Goal: Task Accomplishment & Management: Use online tool/utility

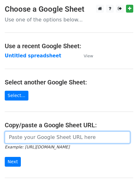
click at [28, 136] on input "url" at bounding box center [67, 137] width 125 height 12
type input "[URL][DOMAIN_NAME]"
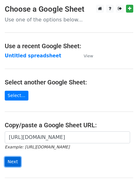
click at [13, 161] on input "Next" at bounding box center [13, 162] width 16 height 10
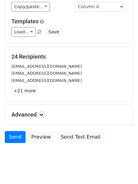
scroll to position [61, 0]
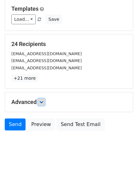
click at [42, 101] on icon at bounding box center [41, 102] width 4 height 4
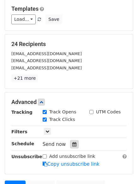
click at [72, 144] on icon at bounding box center [74, 144] width 4 height 4
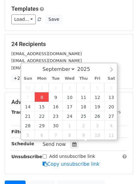
type input "2025-09-08 12:00"
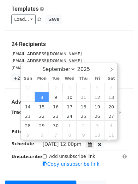
scroll to position [0, 0]
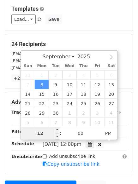
type input "4"
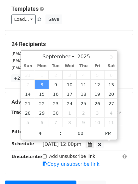
type input "2025-09-08 16:00"
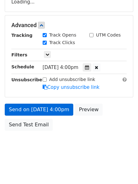
scroll to position [134, 0]
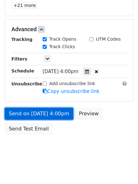
click at [26, 114] on link "Send on Sep 8 at 4:00pm" at bounding box center [39, 114] width 68 height 12
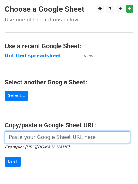
click at [33, 137] on input "url" at bounding box center [67, 137] width 125 height 12
type input "https://docs.google.com/spreadsheets/d/1QO9PbnlSJFlNYdiaACqMRaH09r07-3xgeI71cp6…"
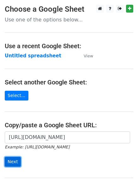
click at [11, 161] on input "Next" at bounding box center [13, 162] width 16 height 10
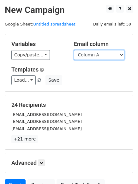
click at [122, 55] on select "Column A Column B Column C Column D" at bounding box center [99, 55] width 50 height 10
select select "Column B"
click at [74, 50] on select "Column A Column B Column C Column D" at bounding box center [99, 55] width 50 height 10
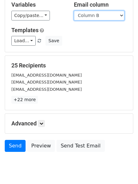
scroll to position [53, 0]
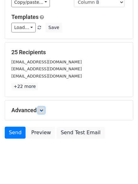
click at [42, 111] on icon at bounding box center [41, 110] width 4 height 4
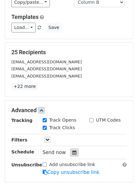
click at [72, 152] on icon at bounding box center [74, 152] width 4 height 4
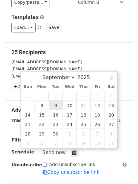
type input "2025-09-09 12:00"
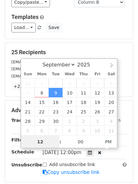
scroll to position [0, 0]
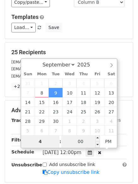
type input "4"
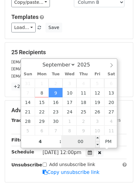
type input "2025-09-09 16:00"
type input "04"
click at [84, 142] on input "00" at bounding box center [80, 141] width 38 height 13
type input "5"
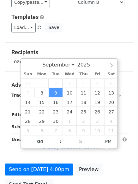
type input "2025-09-09 16:05"
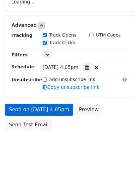
scroll to position [138, 0]
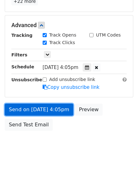
click at [29, 108] on link "Send on Sep 9 at 4:05pm" at bounding box center [39, 110] width 68 height 12
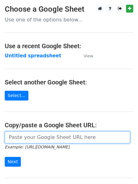
click at [28, 137] on input "url" at bounding box center [67, 137] width 125 height 12
click at [37, 140] on input "url" at bounding box center [67, 137] width 125 height 12
type input "[URL][DOMAIN_NAME]"
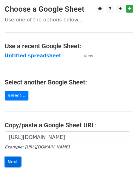
click at [12, 161] on input "Next" at bounding box center [13, 162] width 16 height 10
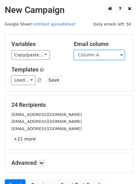
click at [123, 54] on select "Column A Column B Column C Column D" at bounding box center [99, 55] width 50 height 10
select select "Column C"
click at [74, 50] on select "Column A Column B Column C Column D" at bounding box center [99, 55] width 50 height 10
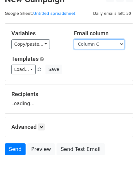
scroll to position [36, 0]
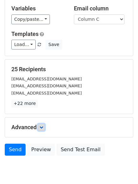
click at [42, 128] on icon at bounding box center [41, 127] width 4 height 4
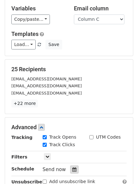
click at [72, 169] on icon at bounding box center [74, 169] width 4 height 4
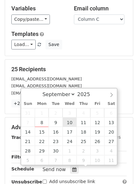
type input "2025-09-10 12:00"
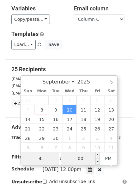
type input "4"
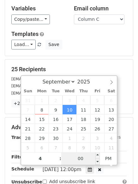
type input "2025-09-10 16:00"
type input "04"
click at [82, 157] on input "00" at bounding box center [80, 158] width 38 height 13
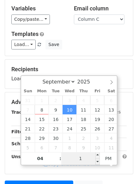
type input "10"
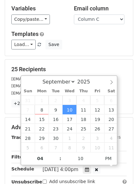
type input "2025-09-10 16:10"
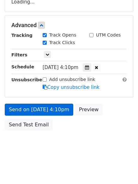
scroll to position [138, 0]
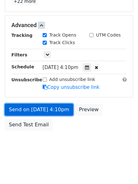
click at [30, 110] on link "Send on Sep 10 at 4:10pm" at bounding box center [39, 110] width 68 height 12
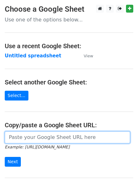
click at [26, 138] on input "url" at bounding box center [67, 137] width 125 height 12
type input "[URL][DOMAIN_NAME]"
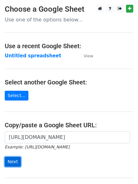
click at [14, 161] on input "Next" at bounding box center [13, 162] width 16 height 10
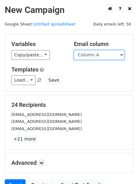
click at [120, 54] on select "Column A Column B Column C Column D" at bounding box center [99, 55] width 50 height 10
select select "Column D"
click at [74, 50] on select "Column A Column B Column C Column D" at bounding box center [99, 55] width 50 height 10
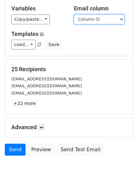
scroll to position [42, 0]
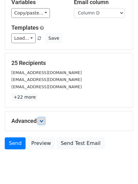
click at [42, 120] on icon at bounding box center [41, 121] width 4 height 4
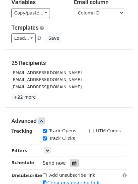
click at [72, 162] on icon at bounding box center [74, 163] width 4 height 4
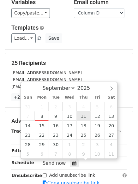
type input "[DATE] 12:00"
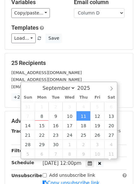
scroll to position [0, 0]
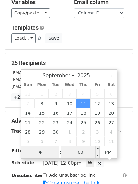
type input "4"
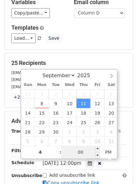
type input "[DATE] 16:00"
type input "04"
click at [79, 150] on input "00" at bounding box center [80, 152] width 38 height 13
type input "15"
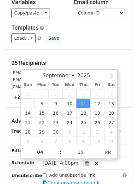
type input "[DATE] 16:15"
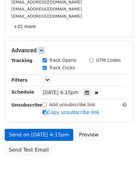
scroll to position [137, 0]
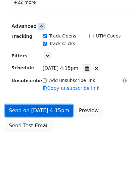
click at [21, 109] on link "Send on [DATE] 4:15pm" at bounding box center [39, 111] width 68 height 12
